Goal: Consume media (video, audio)

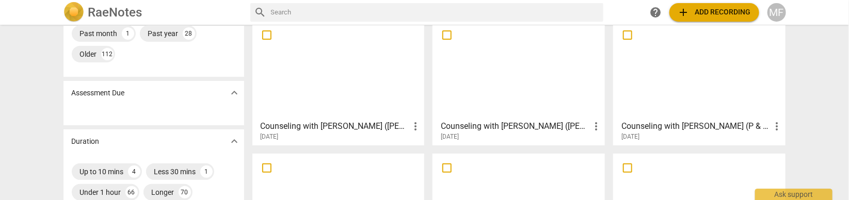
scroll to position [140, 0]
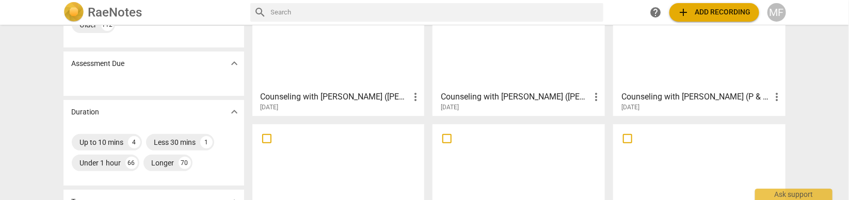
click at [390, 98] on h3 "Counseling with [PERSON_NAME] ([PERSON_NAME] & [PERSON_NAME])" at bounding box center [335, 97] width 149 height 12
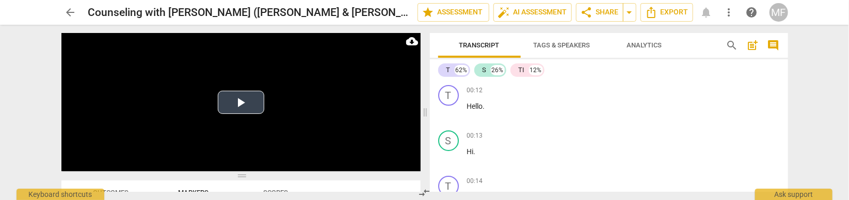
drag, startPoint x: 241, startPoint y: 83, endPoint x: 343, endPoint y: 35, distance: 112.5
click at [261, 176] on span at bounding box center [240, 176] width 359 height 6
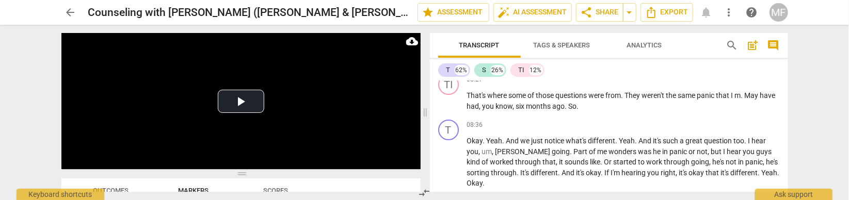
scroll to position [1831, 0]
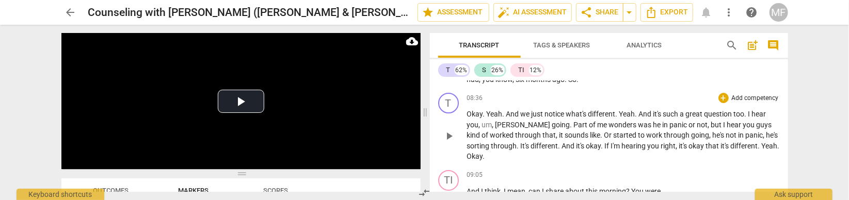
click at [450, 133] on span "play_arrow" at bounding box center [449, 136] width 12 height 12
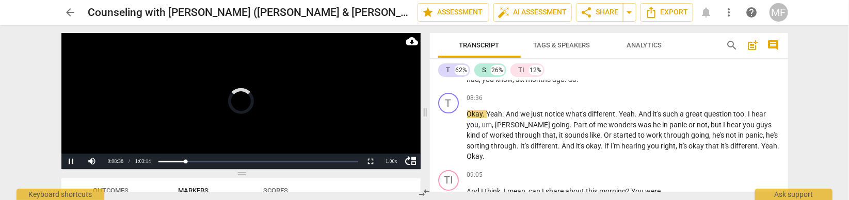
click at [263, 123] on video at bounding box center [240, 101] width 359 height 136
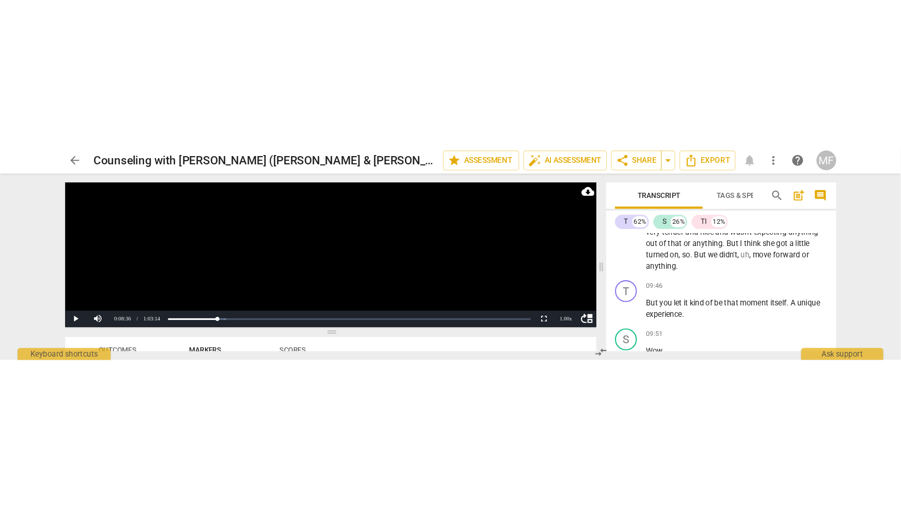
scroll to position [2255, 0]
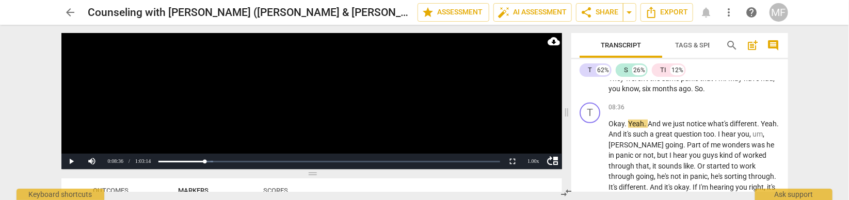
drag, startPoint x: 427, startPoint y: 113, endPoint x: 569, endPoint y: 131, distance: 143.2
click at [569, 131] on span at bounding box center [567, 113] width 6 height 176
click at [825, 112] on div "arrow_back Counseling with [PERSON_NAME] ([PERSON_NAME] & [PERSON_NAME]) edit s…" at bounding box center [424, 100] width 849 height 200
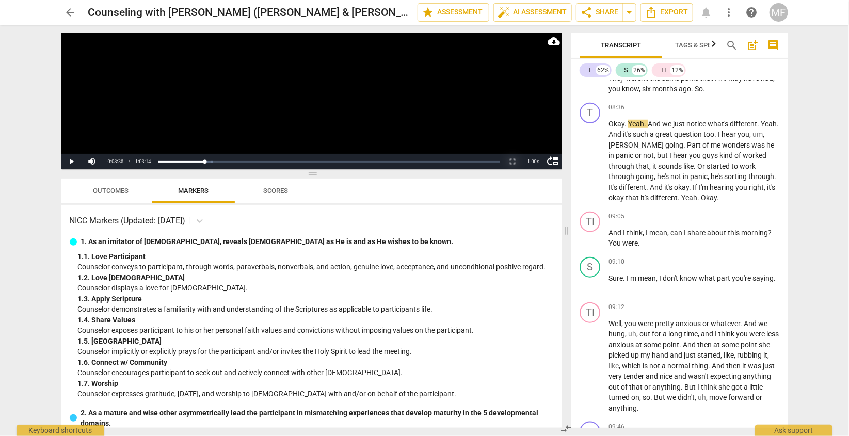
click at [513, 163] on button "Non-Fullscreen" at bounding box center [512, 161] width 21 height 15
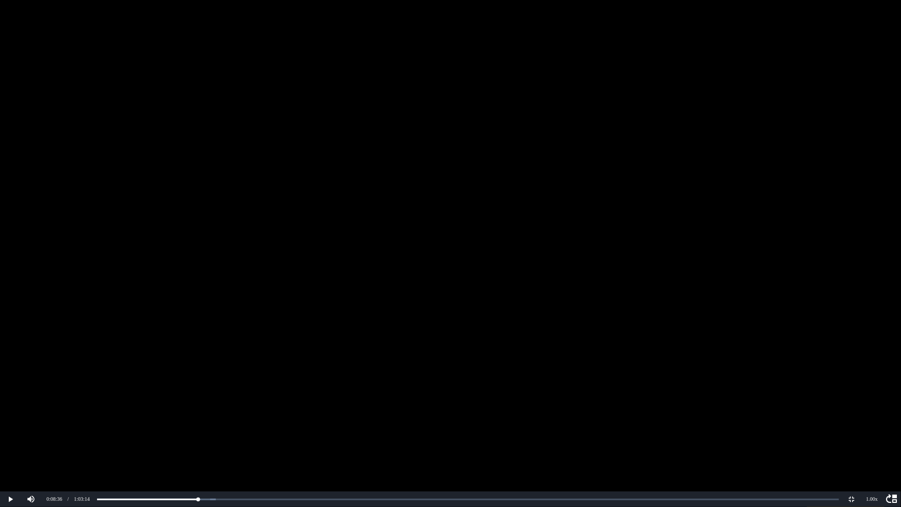
click at [476, 200] on video at bounding box center [450, 253] width 901 height 507
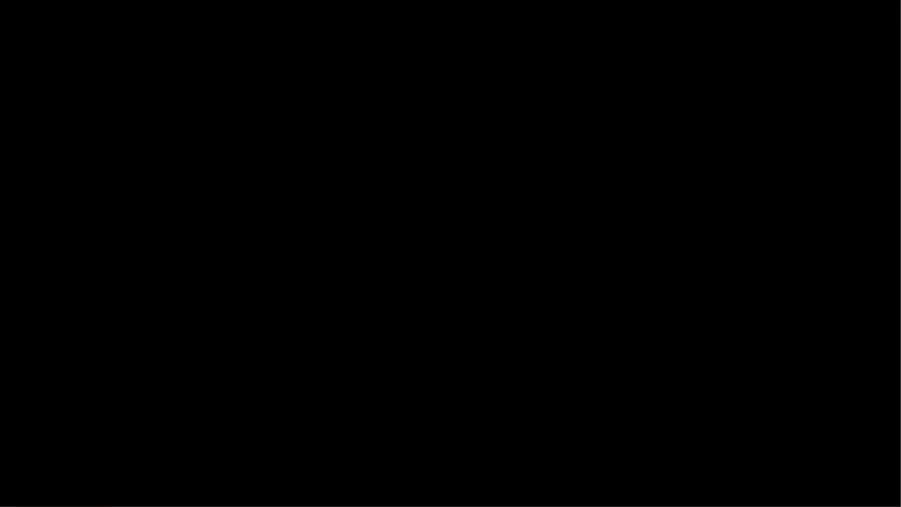
scroll to position [8333, 0]
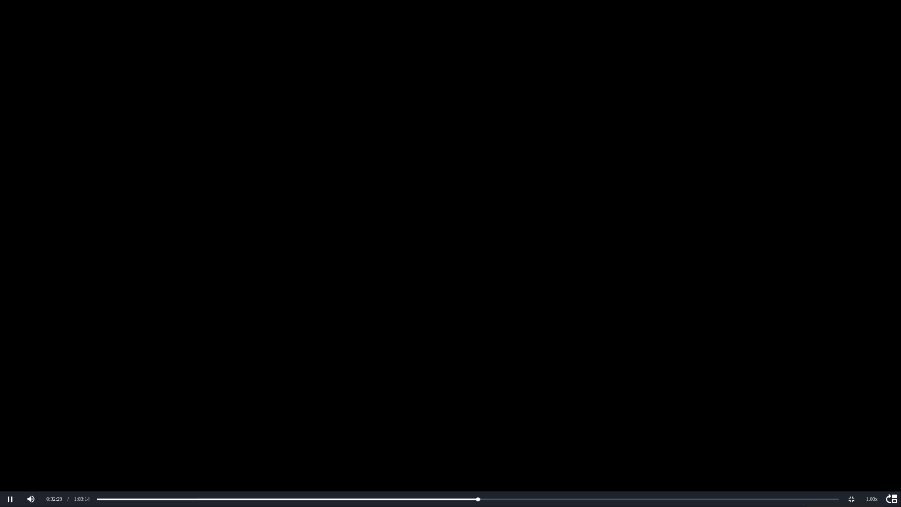
click at [478, 200] on video at bounding box center [450, 253] width 901 height 507
